Goal: Information Seeking & Learning: Learn about a topic

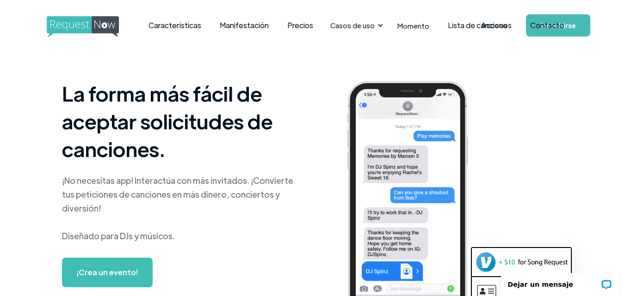
click at [104, 276] on font "¡Crea un evento!" at bounding box center [107, 273] width 61 height 10
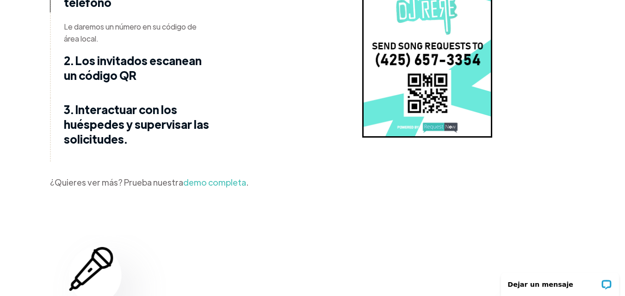
scroll to position [1341, 0]
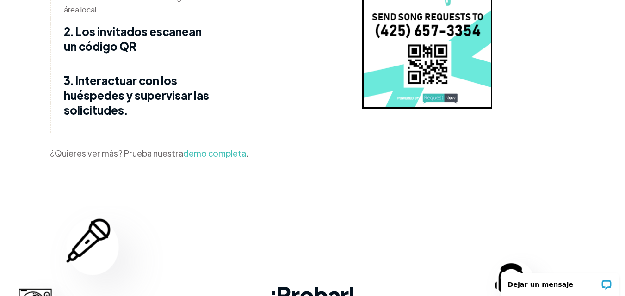
click at [209, 148] on font "demo completa" at bounding box center [214, 153] width 63 height 11
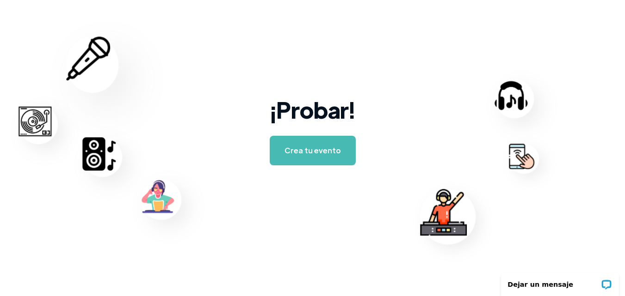
scroll to position [1602, 0]
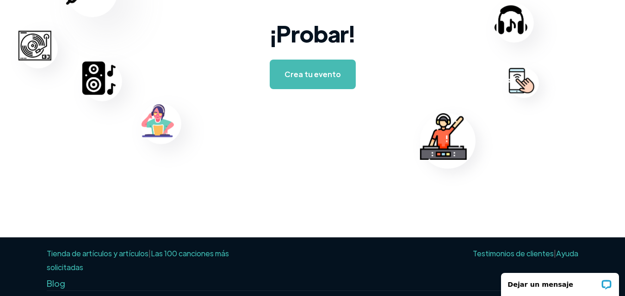
click at [185, 249] on font "Las 100 canciones más solicitadas" at bounding box center [138, 261] width 182 height 24
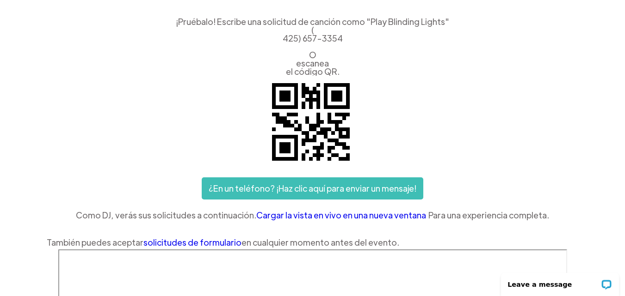
scroll to position [64, 0]
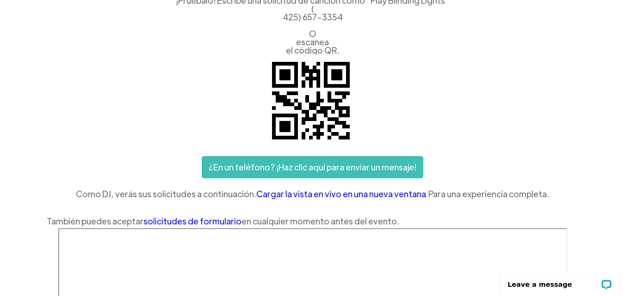
click at [407, 196] on font "Cargar la vista en vivo en una nueva ventana" at bounding box center [341, 194] width 170 height 11
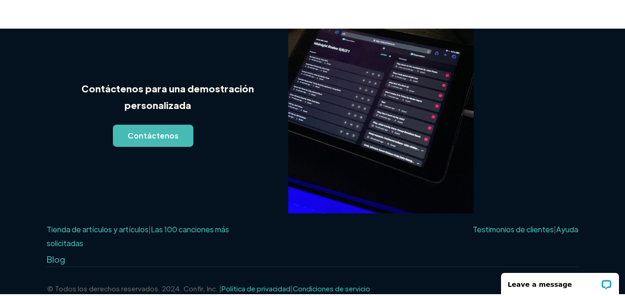
scroll to position [690, 0]
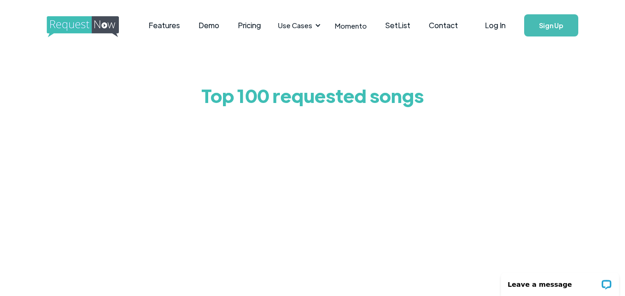
click at [75, 202] on div "Top 100 requested songs" at bounding box center [312, 267] width 625 height 433
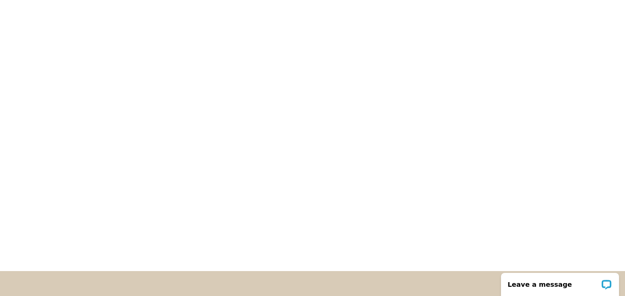
scroll to position [231, 0]
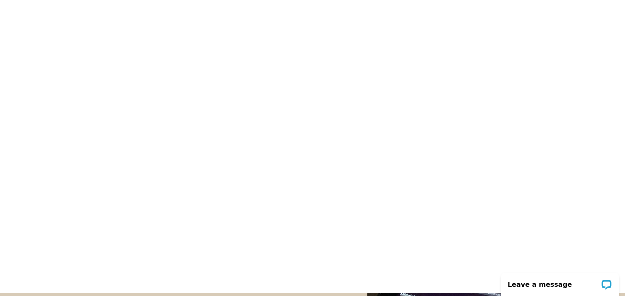
scroll to position [231, 0]
